Goal: Information Seeking & Learning: Learn about a topic

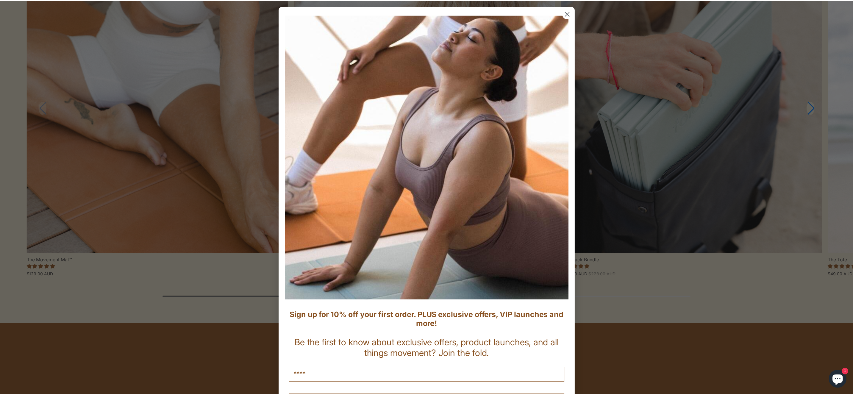
scroll to position [719, 0]
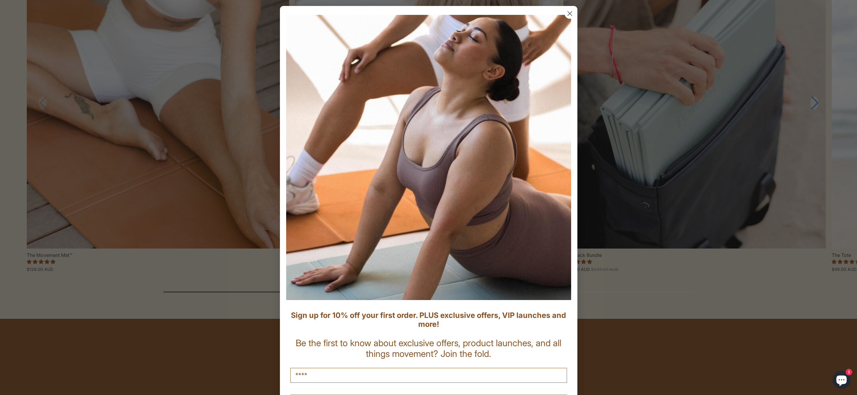
click at [566, 15] on circle "Close dialog" at bounding box center [570, 14] width 10 height 10
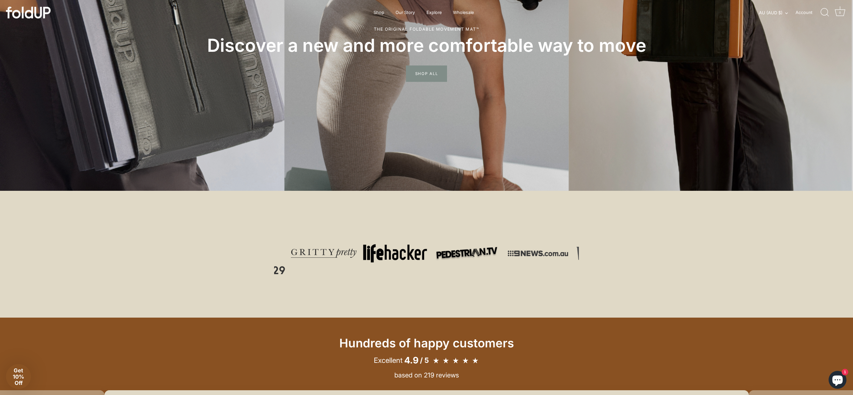
scroll to position [0, 0]
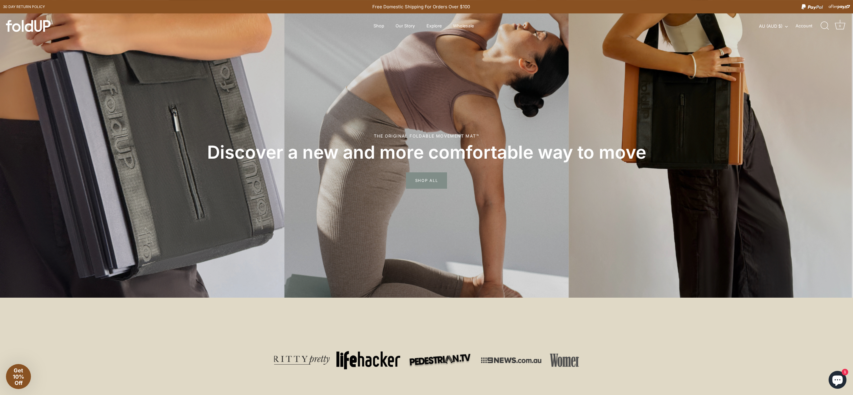
click at [404, 25] on link "Our Story" at bounding box center [405, 25] width 30 height 11
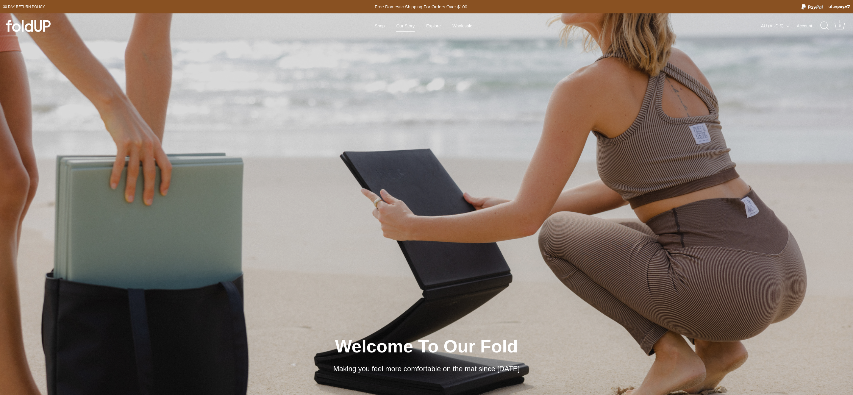
click at [387, 24] on link "Shop" at bounding box center [379, 25] width 20 height 11
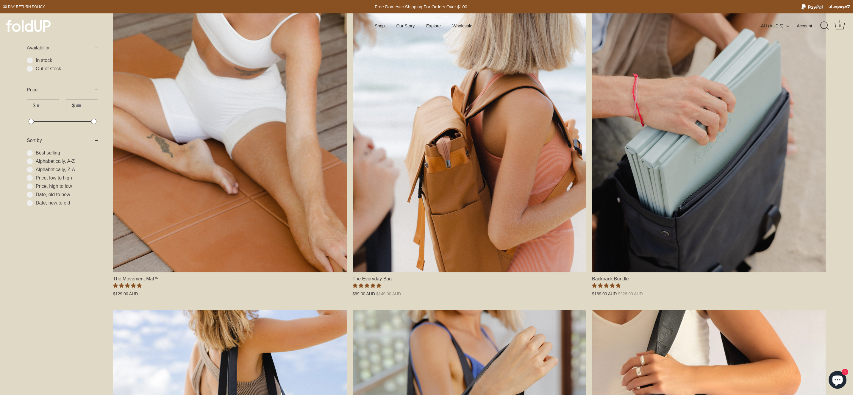
scroll to position [183, 0]
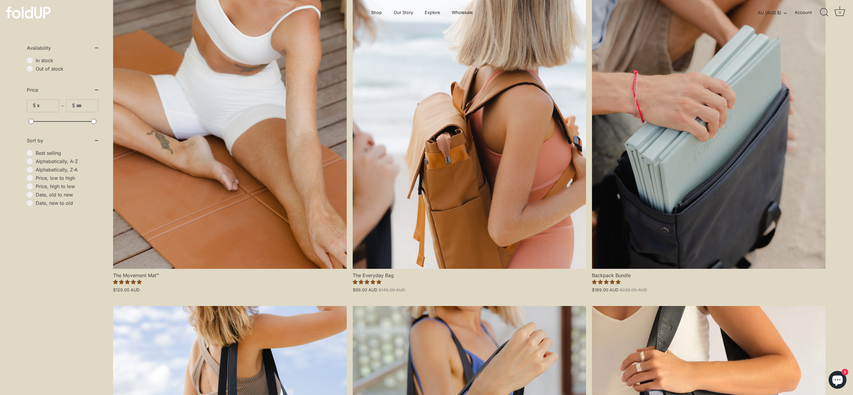
click at [210, 247] on link "The Movement Mat™" at bounding box center [230, 129] width 234 height 280
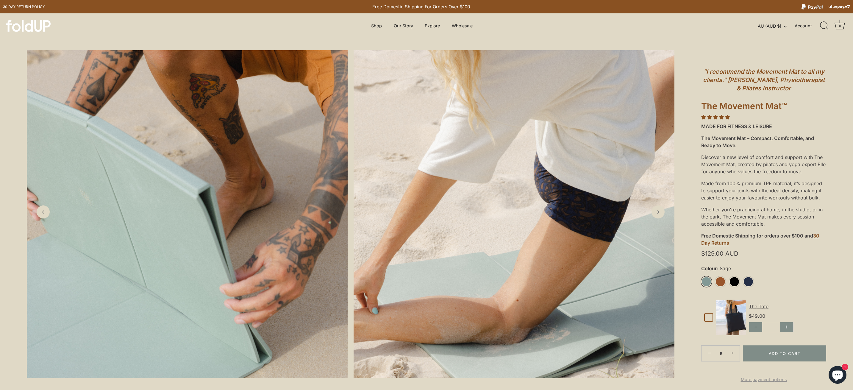
drag, startPoint x: 0, startPoint y: 0, endPoint x: 765, endPoint y: 183, distance: 787.1
click at [765, 183] on div "Made from 100% premium TPE material, it’s designed to support your joints with …" at bounding box center [763, 191] width 125 height 26
click at [768, 184] on div "Made from 100% premium TPE material, it’s designed to support your joints with …" at bounding box center [763, 191] width 125 height 26
click at [767, 182] on div "Made from 100% premium TPE material, it’s designed to support your joints with …" at bounding box center [763, 191] width 125 height 26
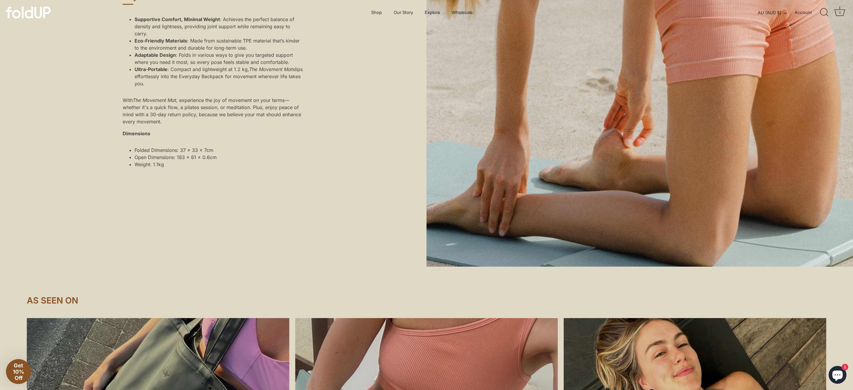
scroll to position [484, 0]
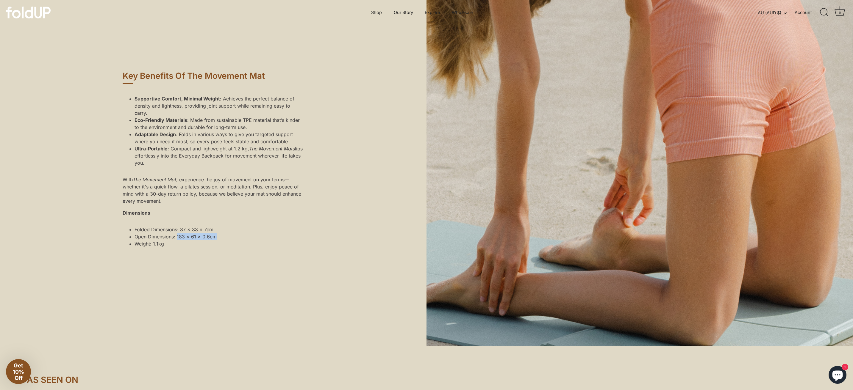
drag, startPoint x: 768, startPoint y: 184, endPoint x: 177, endPoint y: 247, distance: 593.6
click at [177, 240] on li "Open Dimensions: 183 x 61 x 0.6cm" at bounding box center [175, 236] width 82 height 7
copy li "183 x 61 x 0.6cm"
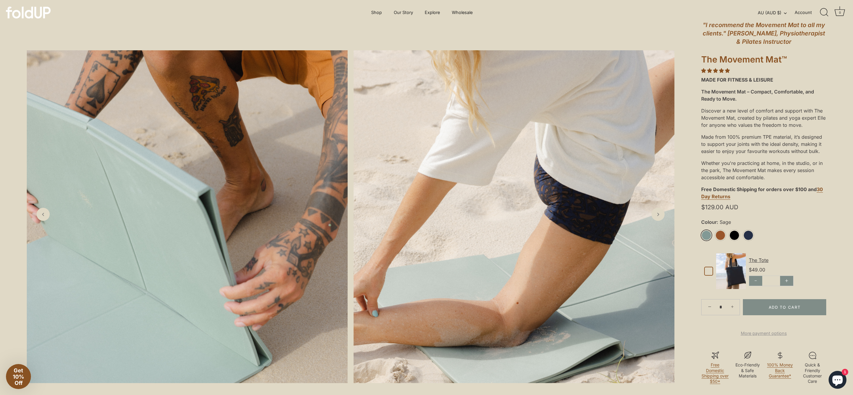
scroll to position [0, 0]
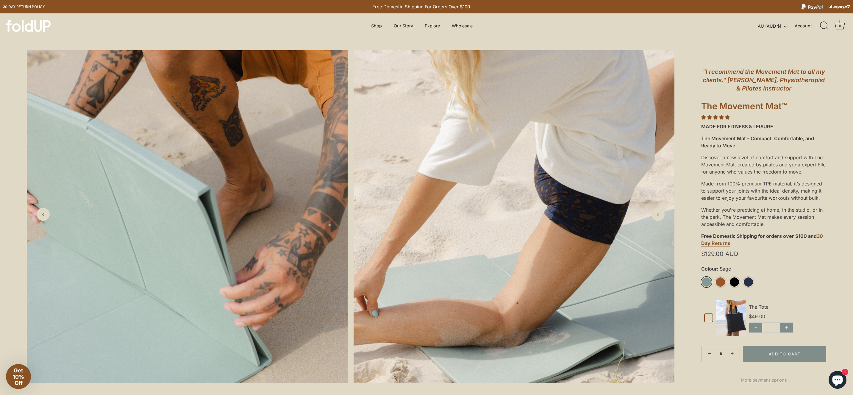
click at [377, 25] on link "Shop" at bounding box center [376, 25] width 21 height 11
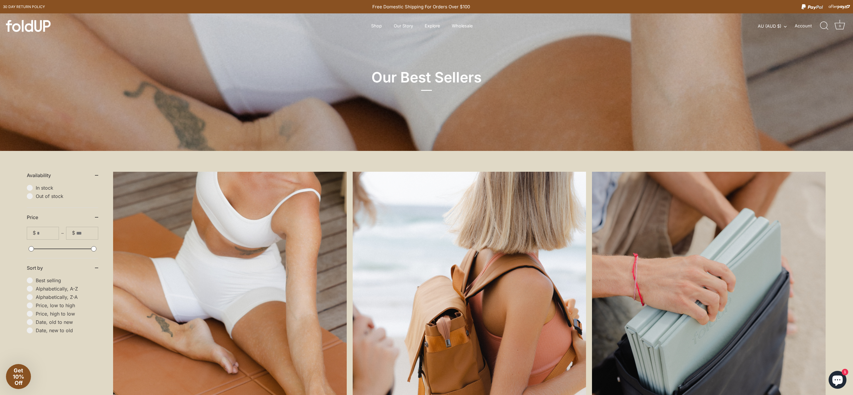
drag, startPoint x: 0, startPoint y: 0, endPoint x: 287, endPoint y: 231, distance: 368.2
click at [287, 231] on link "The Movement Mat™" at bounding box center [230, 312] width 234 height 280
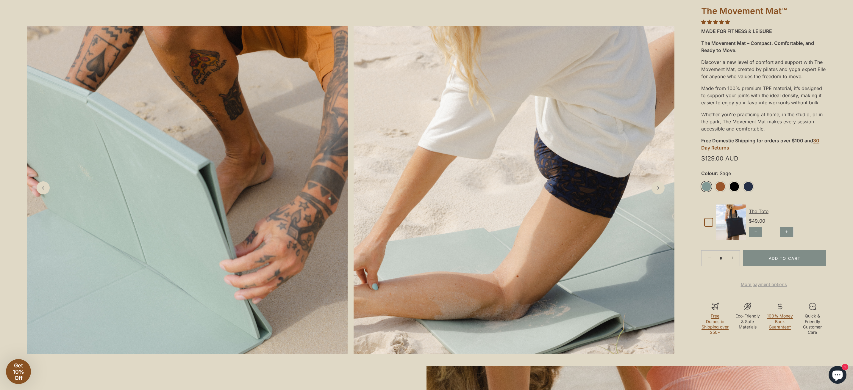
scroll to position [107, 0]
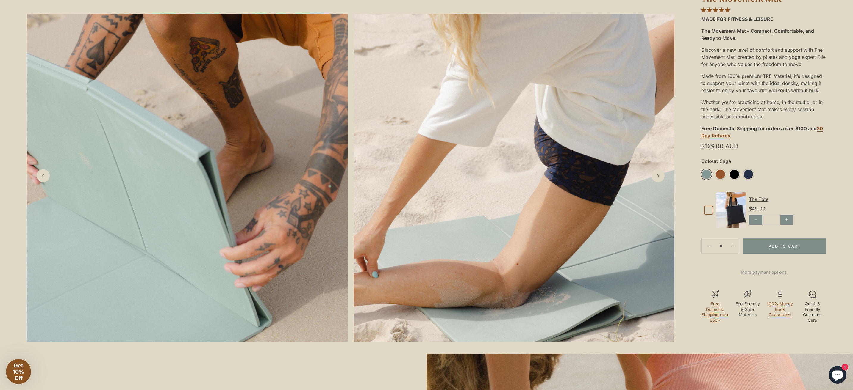
click at [656, 179] on icon "Next slide" at bounding box center [658, 176] width 6 height 6
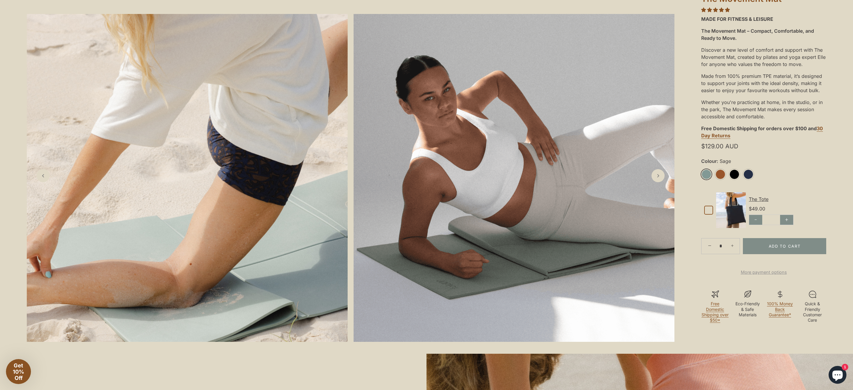
click at [656, 179] on icon "Next slide" at bounding box center [658, 176] width 6 height 6
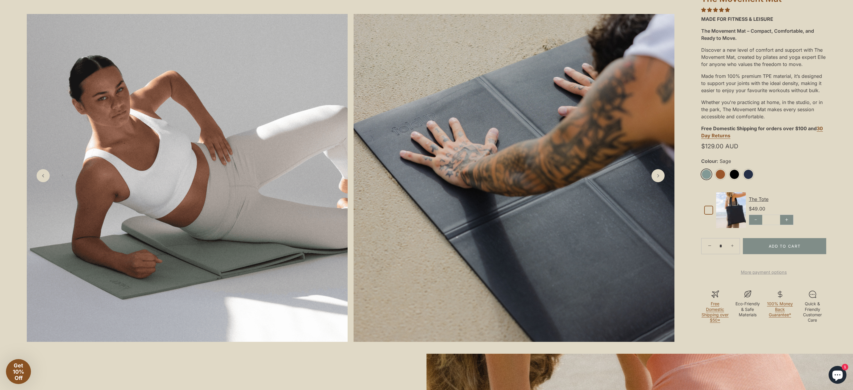
click at [656, 179] on icon "Next slide" at bounding box center [658, 176] width 6 height 6
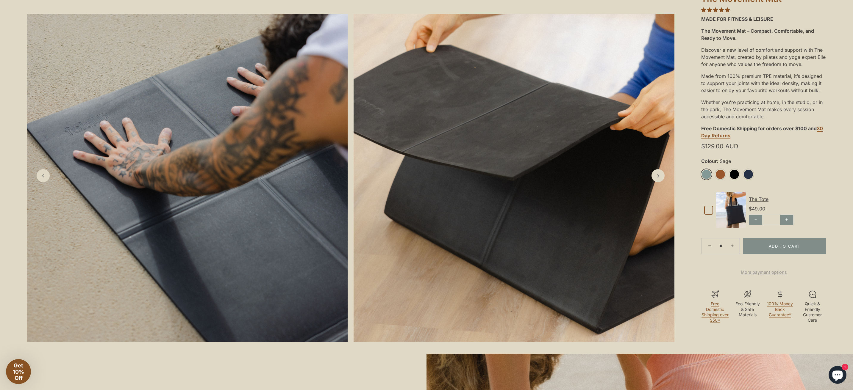
click at [656, 179] on icon "Next slide" at bounding box center [658, 176] width 6 height 6
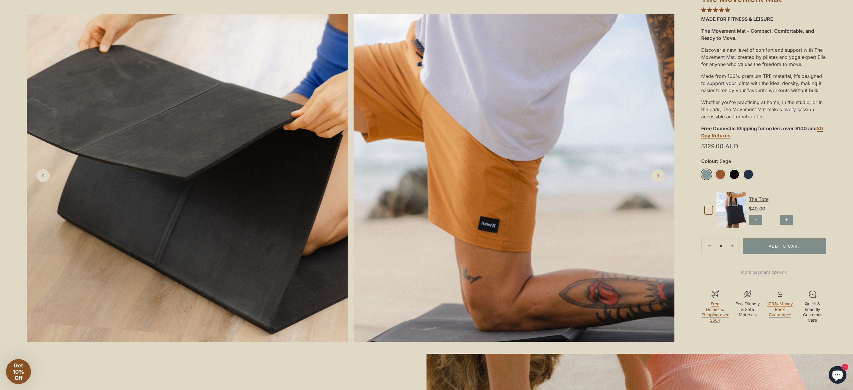
click at [656, 179] on icon "Next slide" at bounding box center [658, 176] width 6 height 6
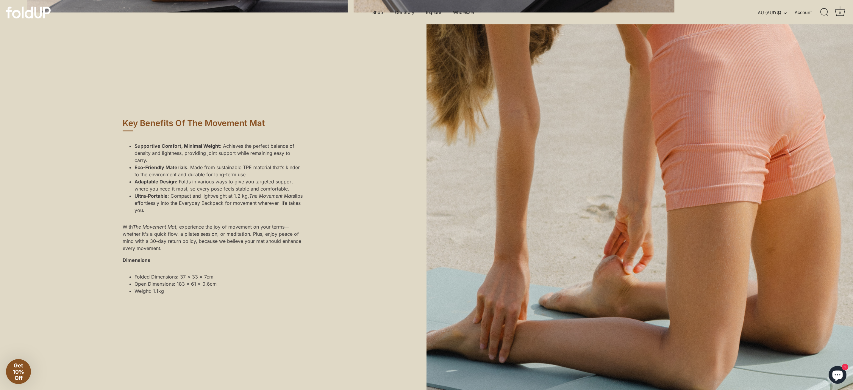
scroll to position [435, 0]
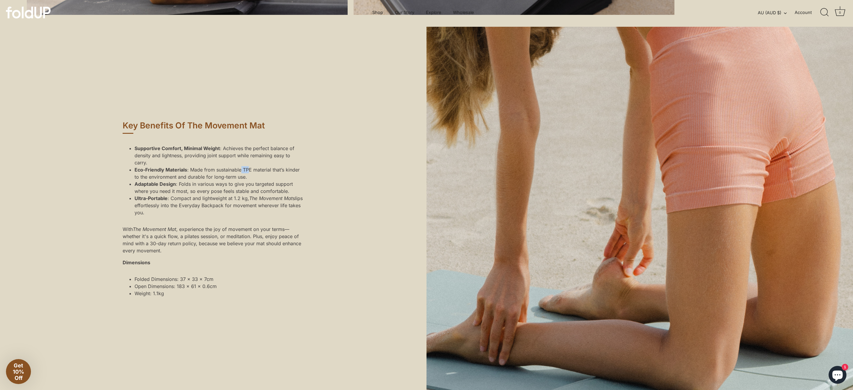
drag, startPoint x: 0, startPoint y: 0, endPoint x: 248, endPoint y: 179, distance: 305.8
click at [248, 179] on li "Eco-Friendly Materials : Made from sustainable TPE material that’s kinder to th…" at bounding box center [219, 173] width 170 height 14
click at [225, 177] on li "Eco-Friendly Materials : Made from sustainable TPE material that’s kinder to th…" at bounding box center [219, 173] width 170 height 14
drag, startPoint x: 248, startPoint y: 179, endPoint x: 272, endPoint y: 178, distance: 24.4
click at [272, 178] on li "Eco-Friendly Materials : Made from sustainable TPE material that’s kinder to th…" at bounding box center [219, 173] width 170 height 14
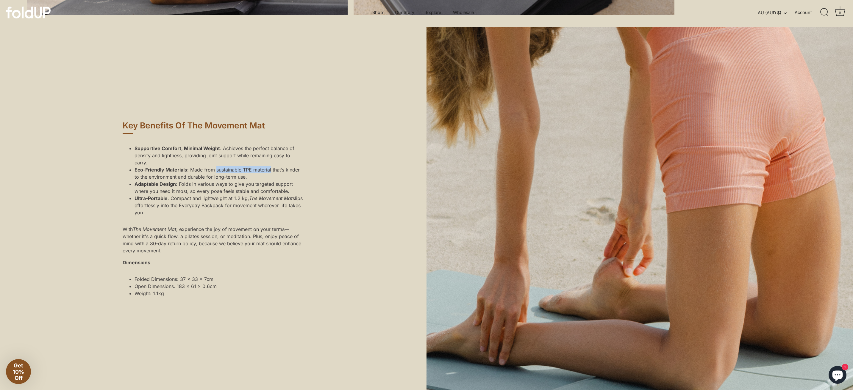
drag, startPoint x: 272, startPoint y: 178, endPoint x: 217, endPoint y: 180, distance: 55.7
click at [217, 180] on li "Eco-Friendly Materials : Made from sustainable TPE material that’s kinder to th…" at bounding box center [219, 173] width 170 height 14
copy li "sustainable TPE material"
drag, startPoint x: 134, startPoint y: 294, endPoint x: 228, endPoint y: 297, distance: 94.0
click at [228, 297] on div "Supportive Comfort, Minimal Weight : Achieves the perfect balance of density an…" at bounding box center [213, 221] width 181 height 162
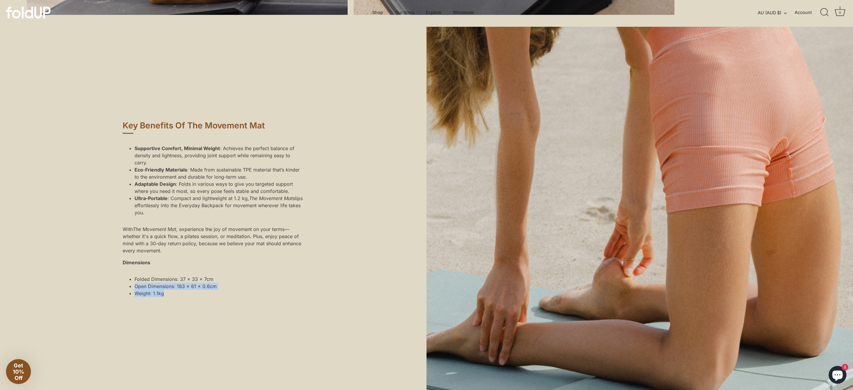
copy ul "Open Dimensions: 183 x 61 x 0.6cm Weight: 1.1kg"
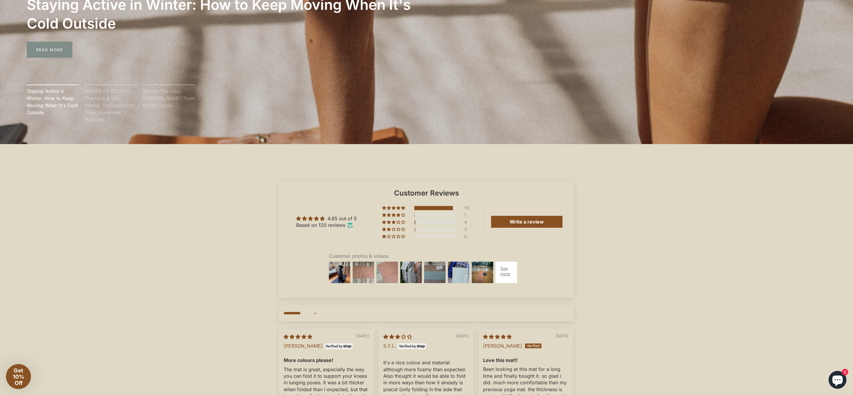
scroll to position [1895, 0]
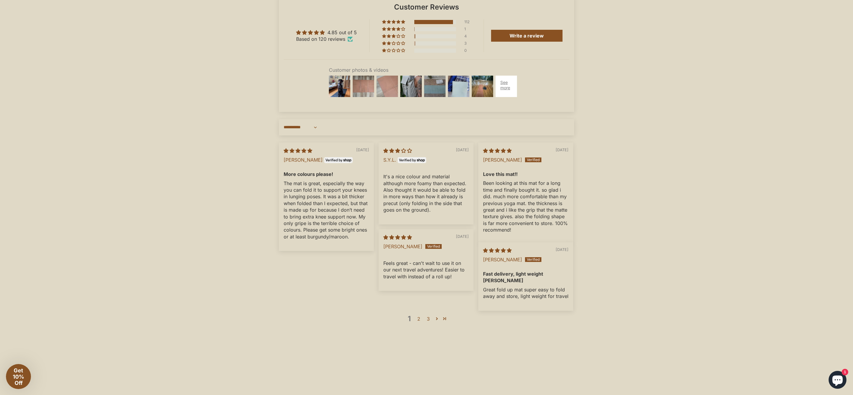
click at [366, 92] on img at bounding box center [363, 86] width 24 height 24
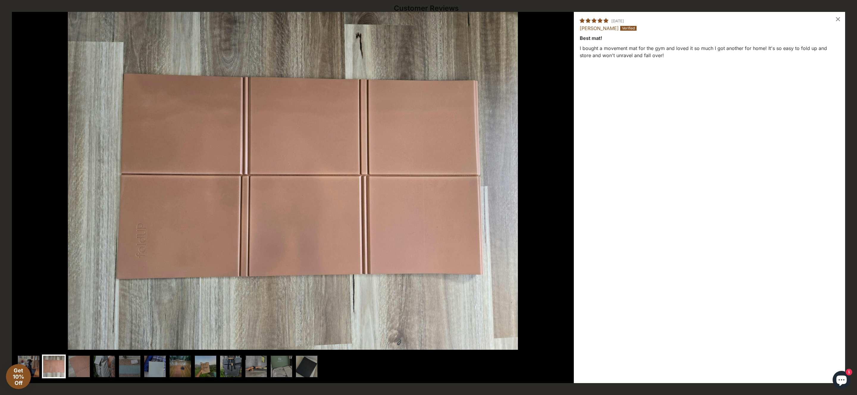
click at [78, 367] on img at bounding box center [79, 366] width 24 height 24
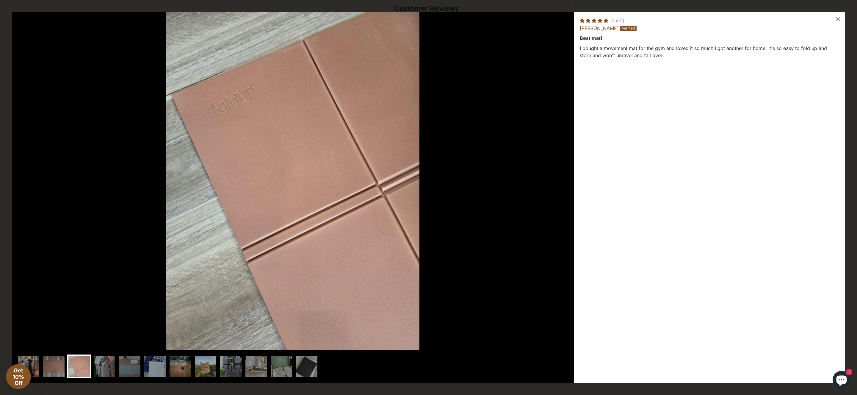
click at [57, 366] on img at bounding box center [54, 366] width 24 height 24
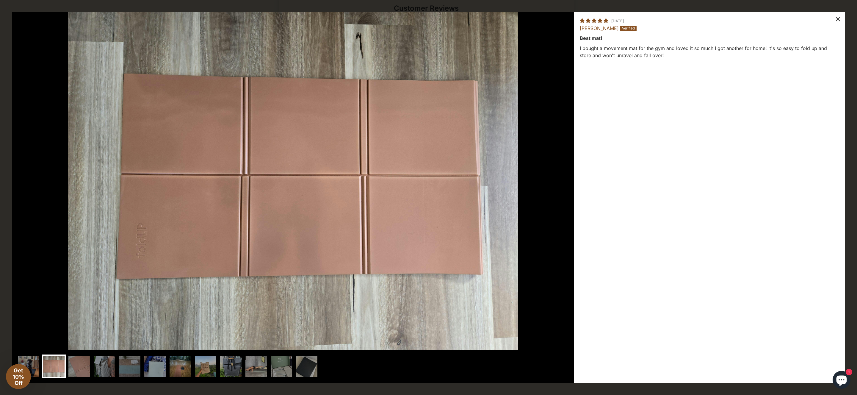
drag, startPoint x: 228, startPoint y: 297, endPoint x: 837, endPoint y: 18, distance: 669.2
click at [837, 18] on div "×" at bounding box center [838, 19] width 14 height 14
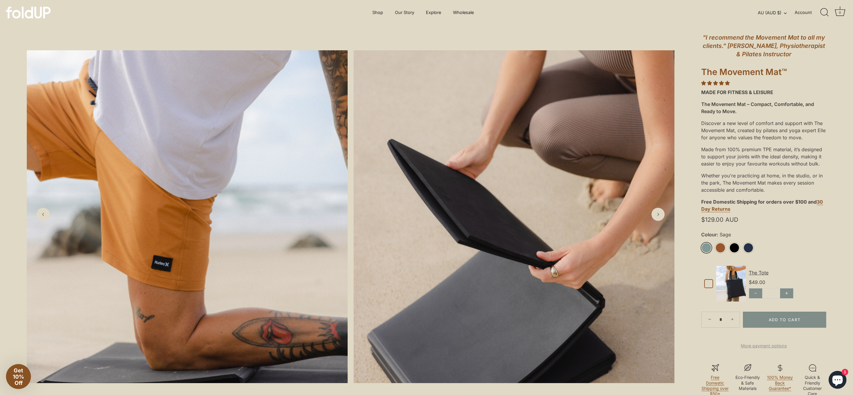
scroll to position [0, 0]
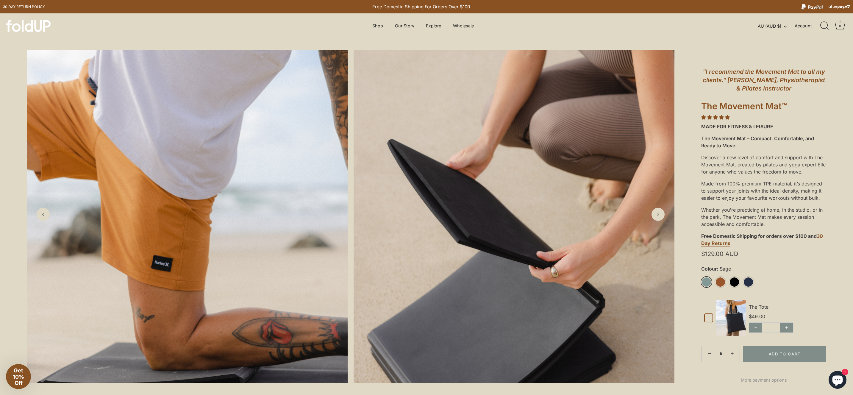
click at [658, 219] on link "Next slide" at bounding box center [657, 214] width 13 height 13
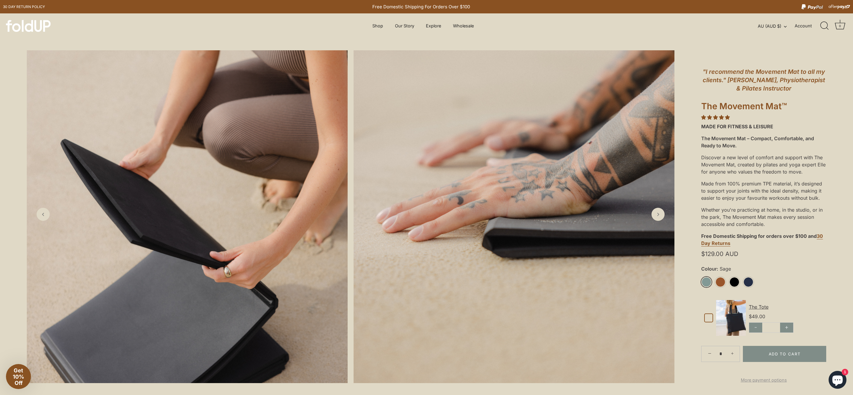
click at [657, 213] on polyline "Next slide" at bounding box center [657, 214] width 1 height 3
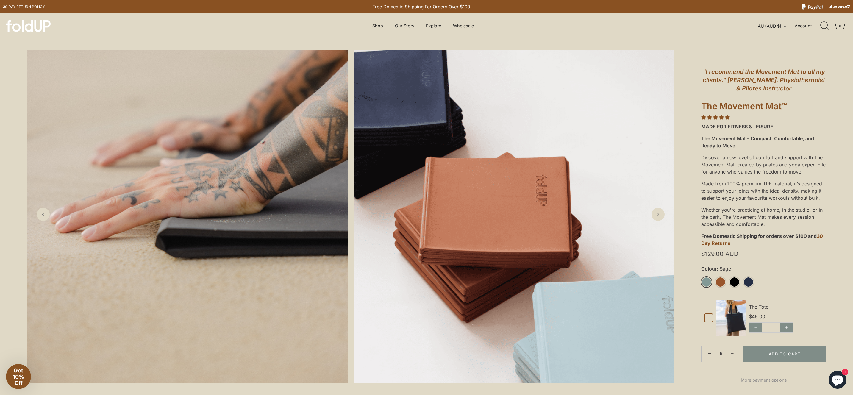
click at [657, 213] on polyline "Next slide" at bounding box center [657, 214] width 1 height 3
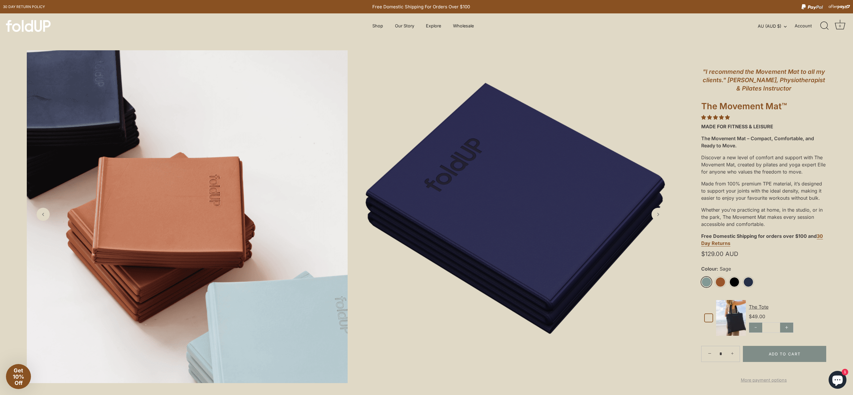
click at [657, 213] on polyline "Next slide" at bounding box center [657, 214] width 1 height 3
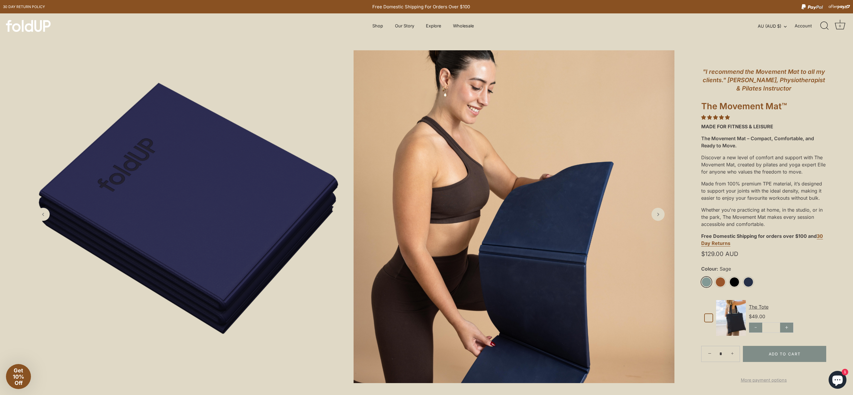
click at [657, 213] on polyline "Next slide" at bounding box center [657, 214] width 1 height 3
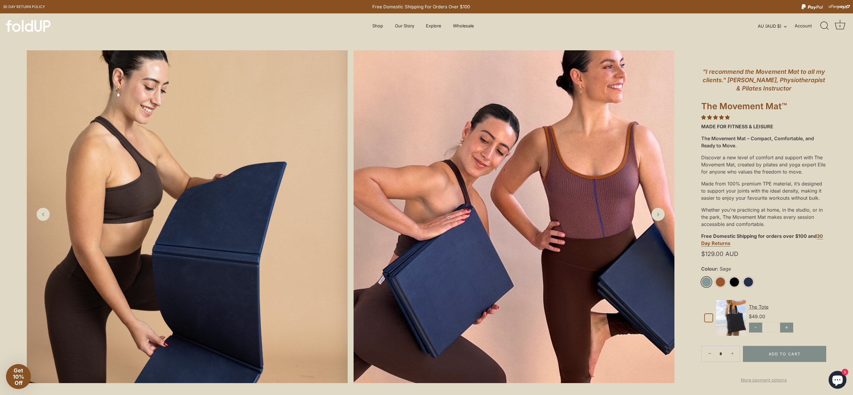
click at [657, 213] on polyline "Next slide" at bounding box center [657, 214] width 1 height 3
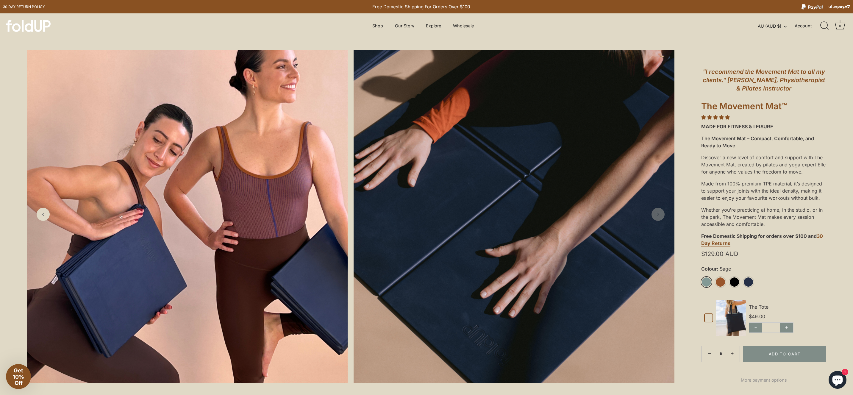
click at [657, 213] on polyline "Next slide" at bounding box center [657, 214] width 1 height 3
click at [657, 220] on link "Next slide" at bounding box center [657, 214] width 13 height 13
click at [735, 311] on img at bounding box center [731, 318] width 30 height 36
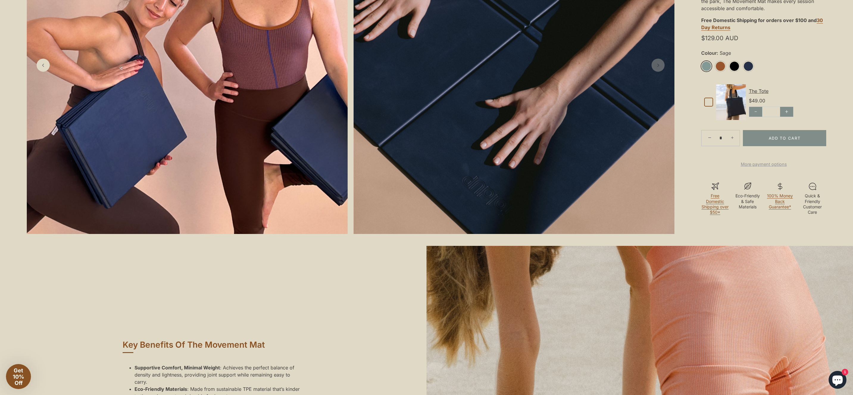
scroll to position [489, 0]
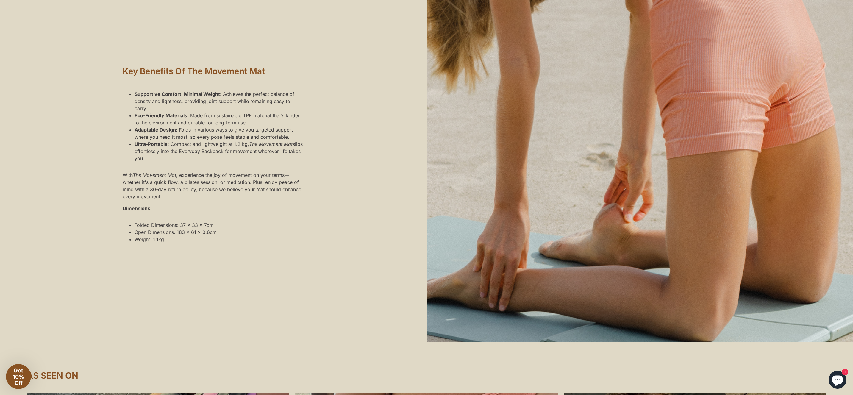
click at [154, 228] on li "Folded Dimensions: 37 x 33 x 7cm" at bounding box center [175, 224] width 82 height 7
drag, startPoint x: 837, startPoint y: 18, endPoint x: 252, endPoint y: 130, distance: 595.8
click at [252, 126] on li "Eco-Friendly Materials : Made from sustainable TPE material that’s kinder to th…" at bounding box center [219, 119] width 170 height 14
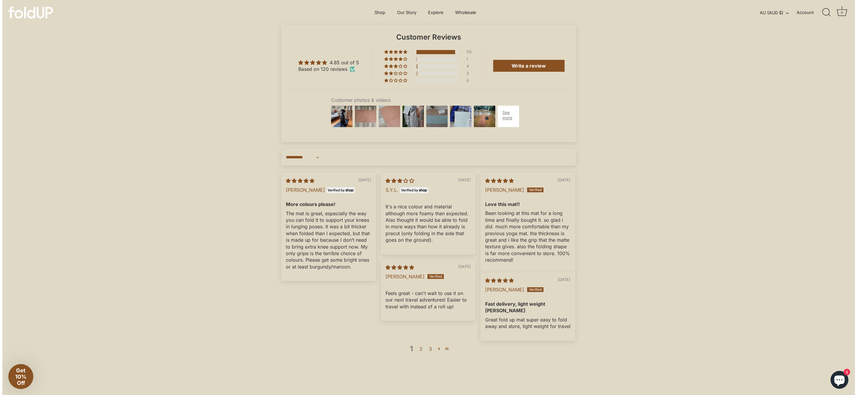
scroll to position [1849, 0]
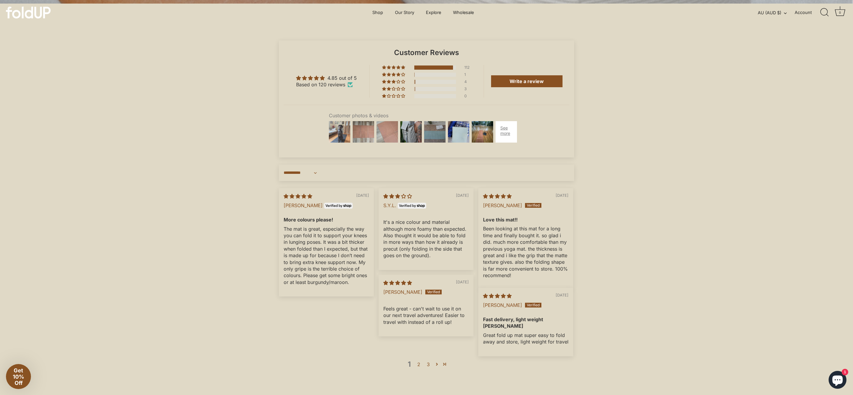
click at [345, 140] on img at bounding box center [340, 132] width 24 height 24
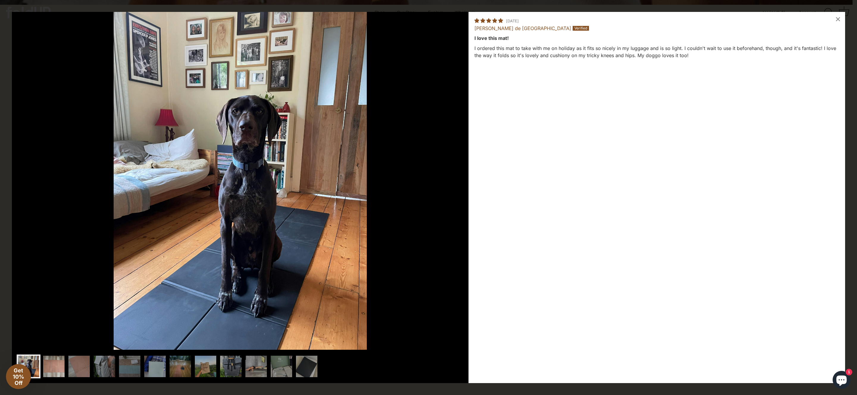
drag, startPoint x: 345, startPoint y: 140, endPoint x: 49, endPoint y: 365, distance: 372.1
click at [49, 365] on img at bounding box center [54, 366] width 24 height 24
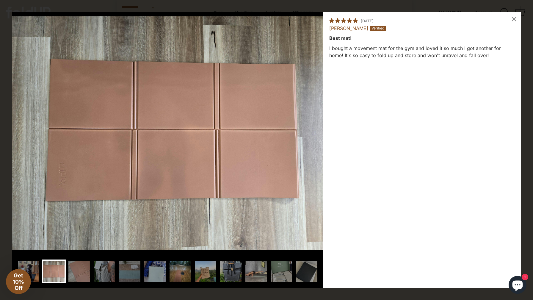
click at [520, 103] on div "08/21/2024 Min Lee Best mat! I bought a movement mat for the gym and loved it s…" at bounding box center [422, 150] width 198 height 276
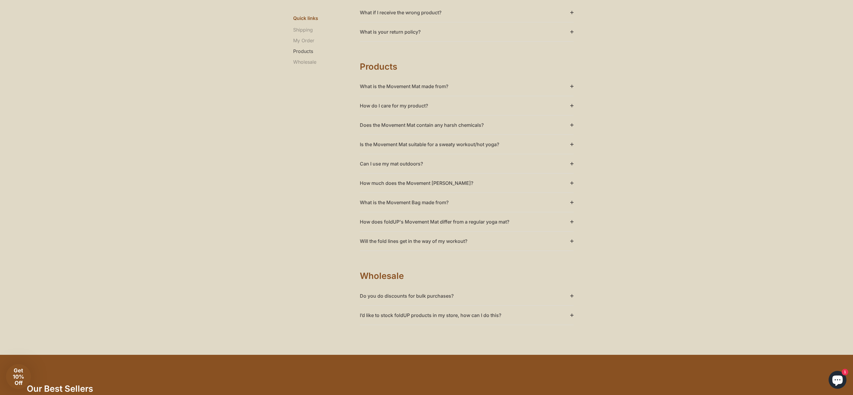
scroll to position [286, 0]
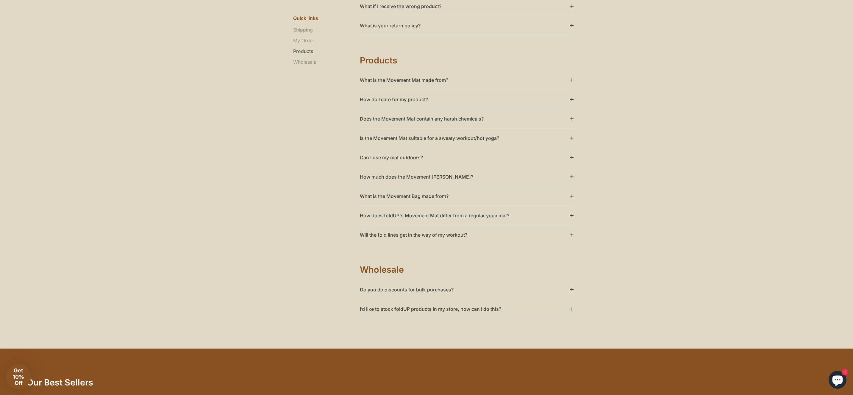
click at [570, 286] on summary "Do you do discounts for bulk purchases?" at bounding box center [467, 289] width 214 height 19
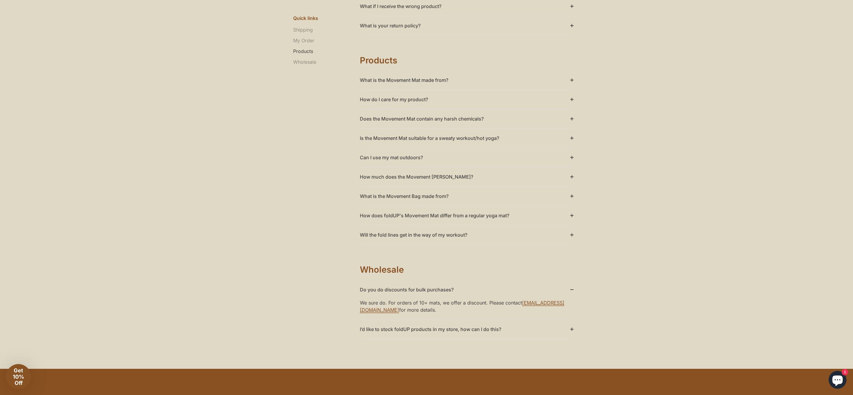
click at [563, 328] on summary "I’d like to stock foldUP products in my store, how can I do this?" at bounding box center [467, 329] width 214 height 19
